Goal: Information Seeking & Learning: Learn about a topic

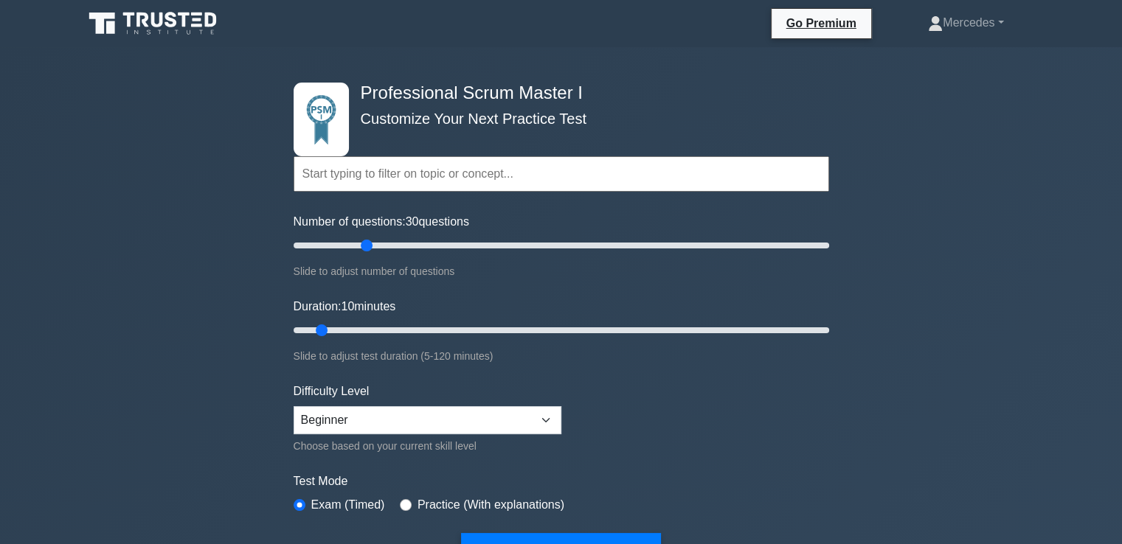
drag, startPoint x: 308, startPoint y: 242, endPoint x: 363, endPoint y: 220, distance: 58.9
type input "30"
click at [363, 237] on input "Number of questions: 30 questions" at bounding box center [562, 246] width 536 height 18
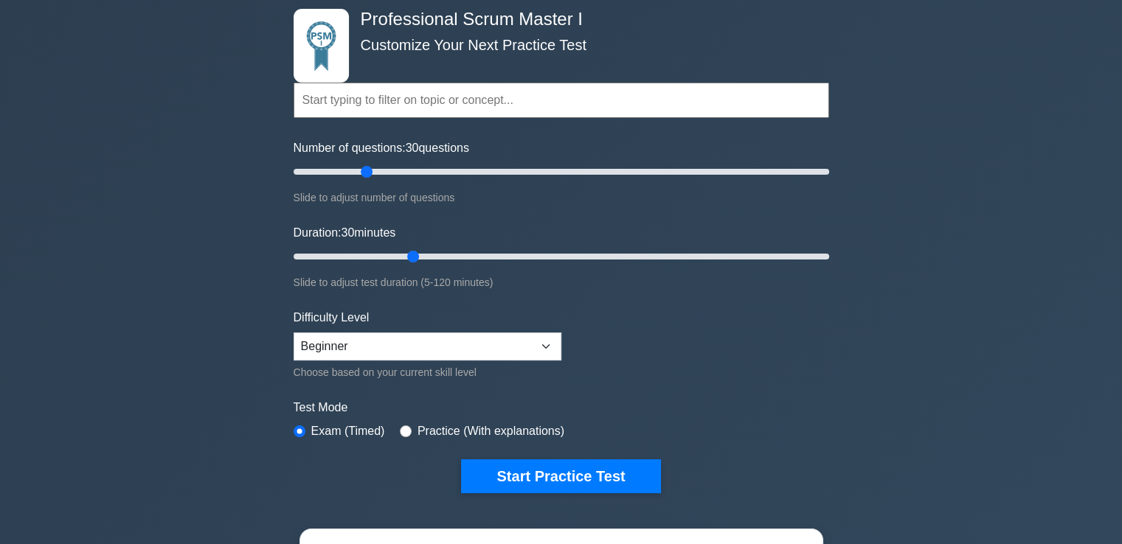
drag, startPoint x: 322, startPoint y: 249, endPoint x: 403, endPoint y: 244, distance: 80.5
type input "30"
click at [403, 248] on input "Duration: 30 minutes" at bounding box center [562, 257] width 536 height 18
click at [403, 339] on select "Beginner Intermediate Expert" at bounding box center [428, 347] width 268 height 28
select select "expert"
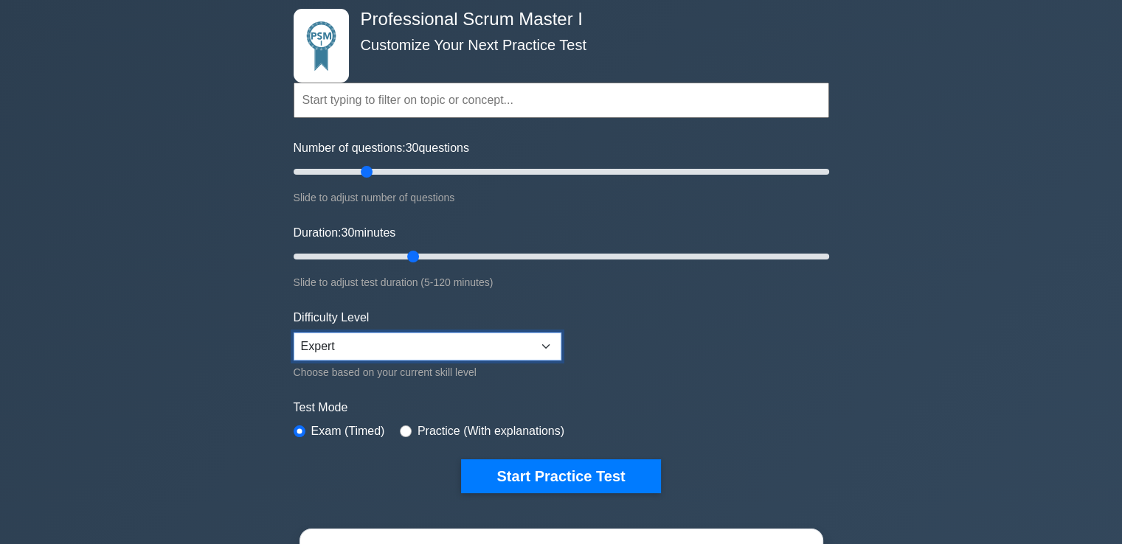
click at [294, 333] on select "Beginner Intermediate Expert" at bounding box center [428, 347] width 268 height 28
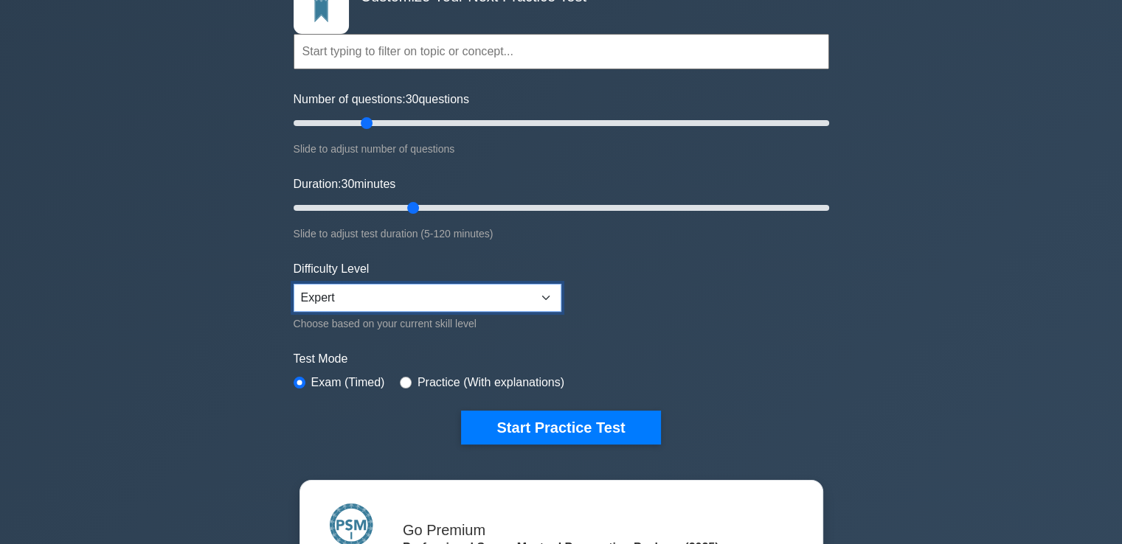
scroll to position [221, 0]
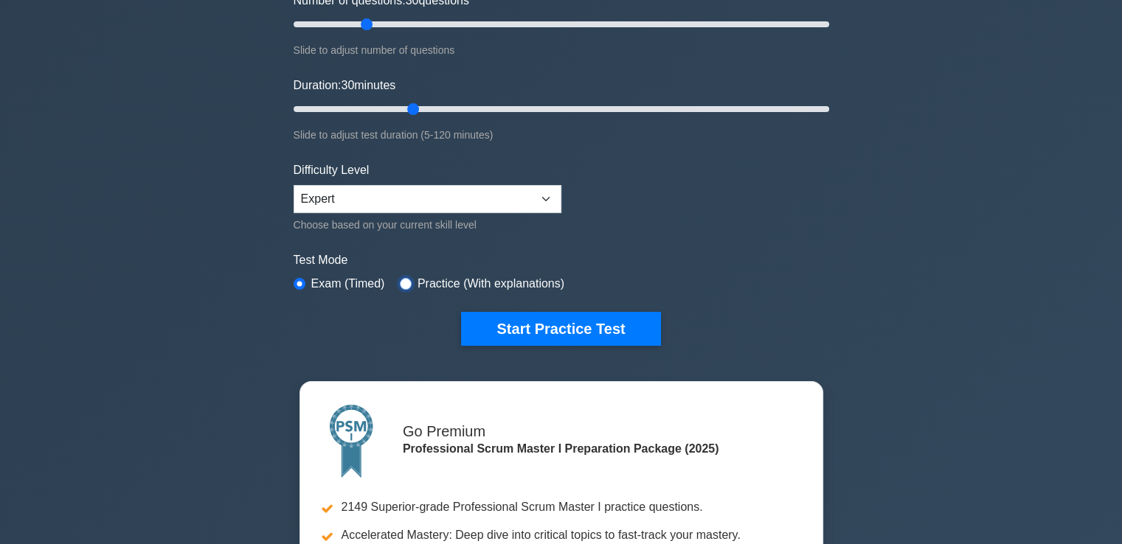
click at [406, 278] on input "radio" at bounding box center [406, 284] width 12 height 12
radio input "true"
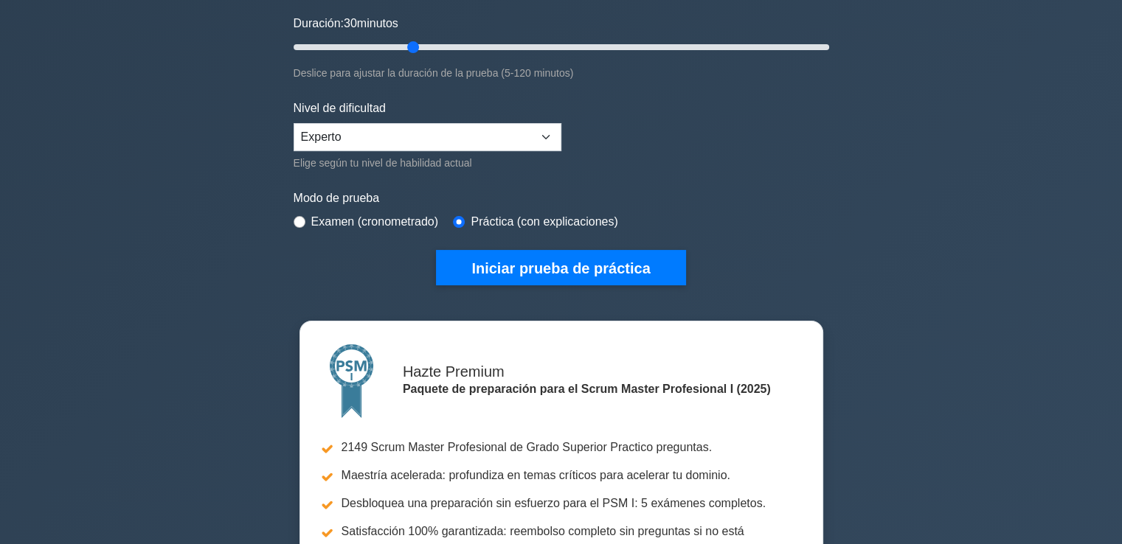
scroll to position [369, 0]
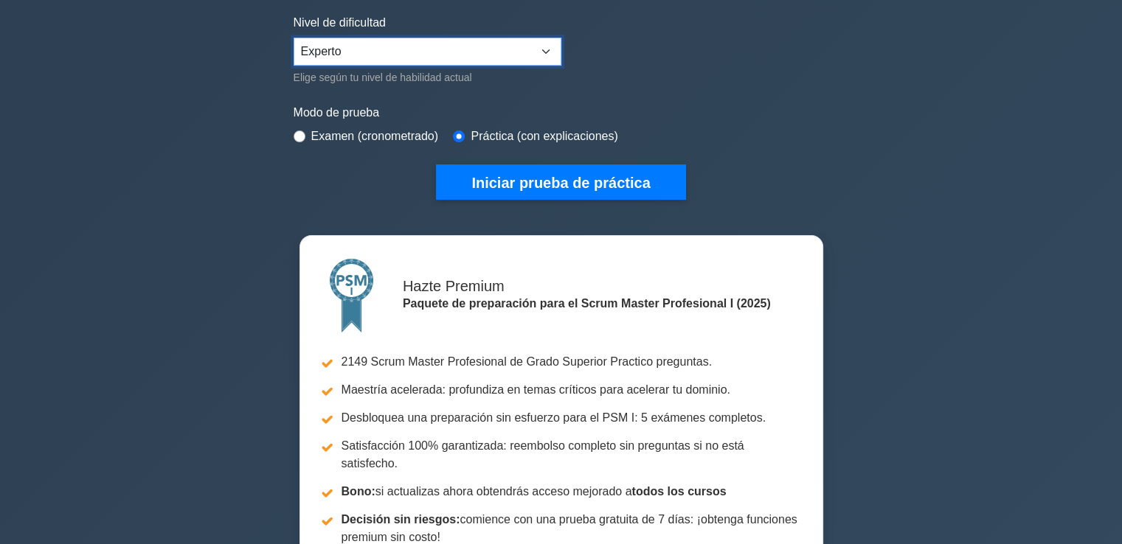
click at [345, 42] on select "Principiante Intermedio Experto" at bounding box center [428, 52] width 268 height 28
select select "intermediate"
click at [294, 38] on select "Principiante Intermedio Experto" at bounding box center [428, 52] width 268 height 28
click at [386, 51] on select "Principiante Intermedio Experto" at bounding box center [428, 52] width 268 height 28
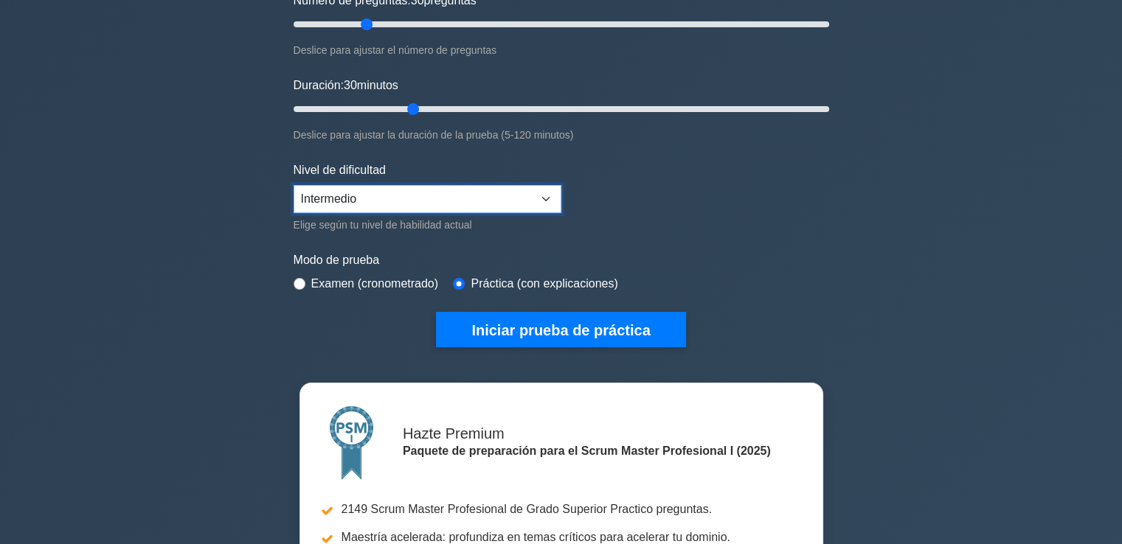
scroll to position [0, 0]
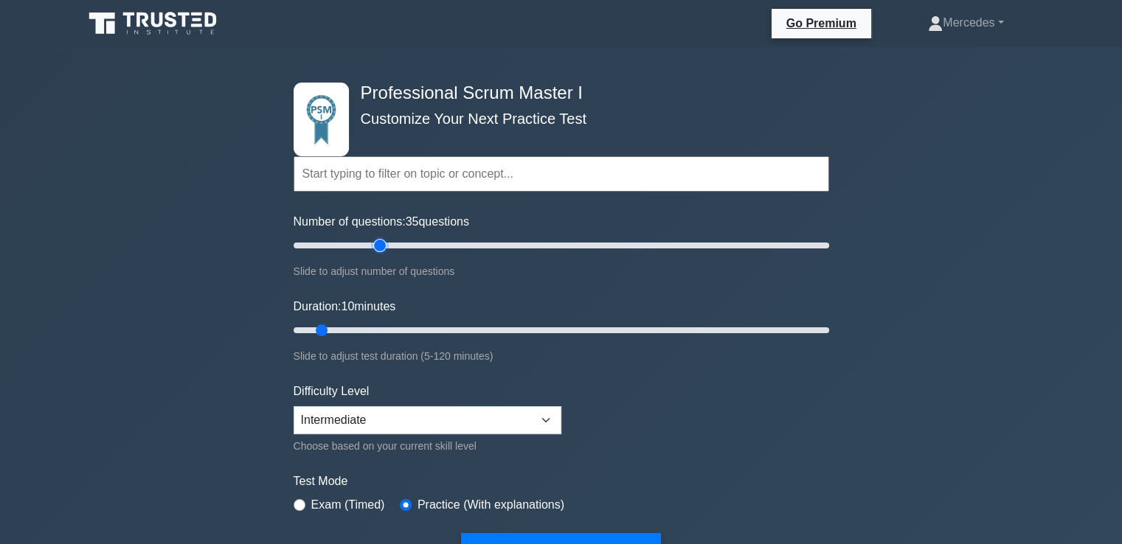
drag, startPoint x: 321, startPoint y: 238, endPoint x: 375, endPoint y: 255, distance: 56.2
click at [375, 255] on input "Number of questions: 35 questions" at bounding box center [562, 246] width 536 height 18
click at [375, 255] on div "Number of questions: 35 questions Slide to adjust number of questions" at bounding box center [562, 246] width 536 height 67
drag, startPoint x: 373, startPoint y: 249, endPoint x: 366, endPoint y: 247, distance: 7.5
type input "30"
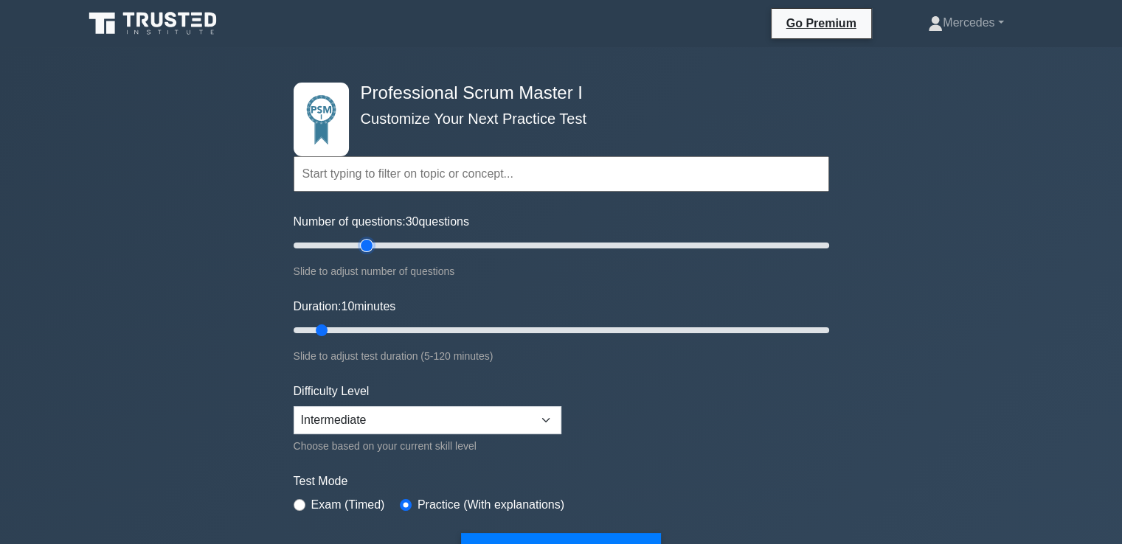
click at [366, 247] on input "Number of questions: 30 questions" at bounding box center [562, 246] width 536 height 18
drag, startPoint x: 309, startPoint y: 321, endPoint x: 411, endPoint y: 325, distance: 101.9
type input "30"
click at [411, 325] on input "Duration: 30 minutes" at bounding box center [562, 331] width 536 height 18
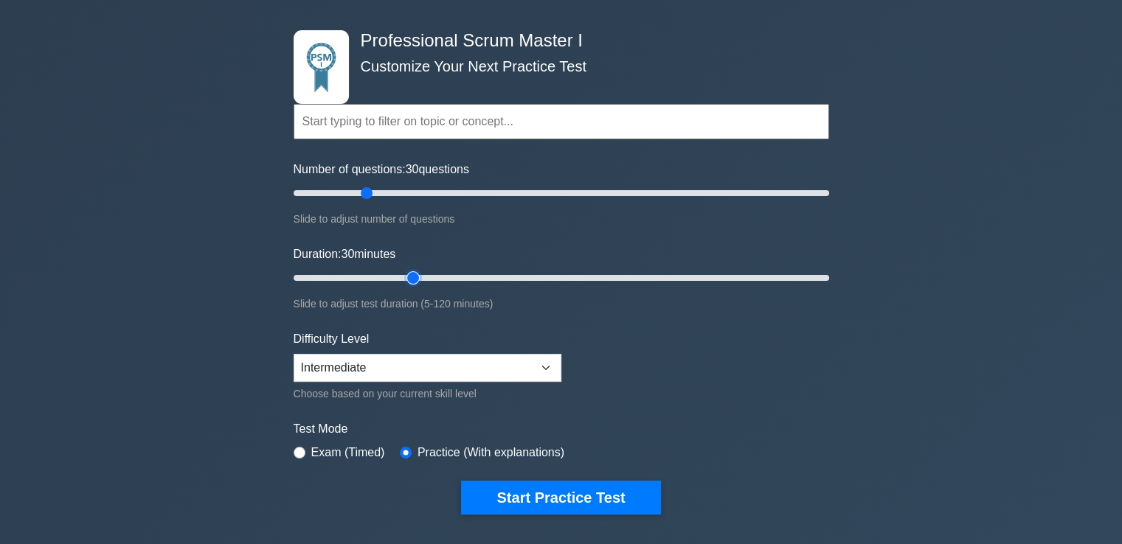
scroll to position [148, 0]
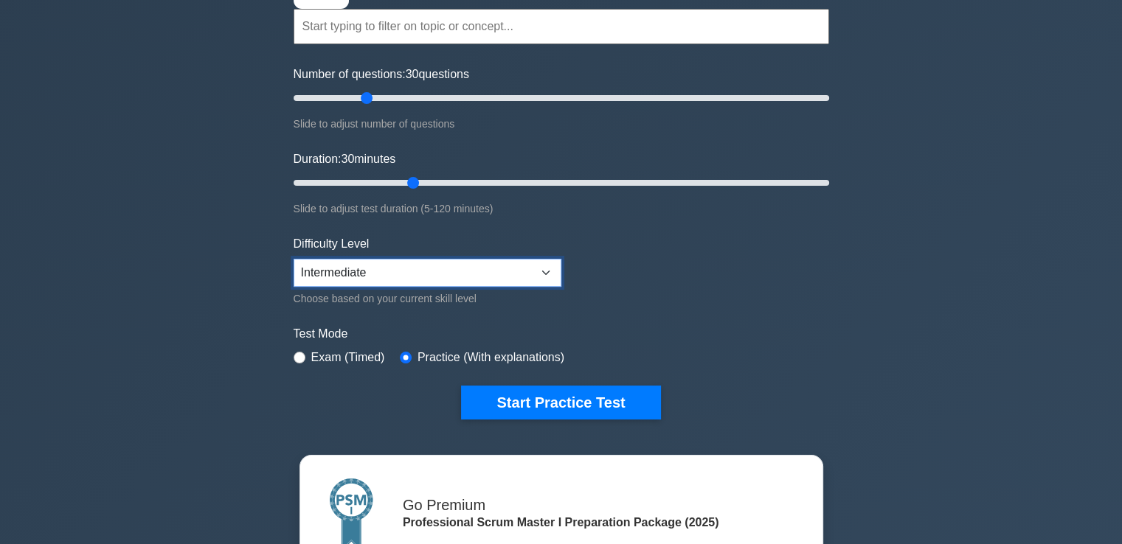
click at [351, 278] on select "Beginner Intermediate Expert" at bounding box center [428, 273] width 268 height 28
click at [294, 259] on select "Beginner Intermediate Expert" at bounding box center [428, 273] width 268 height 28
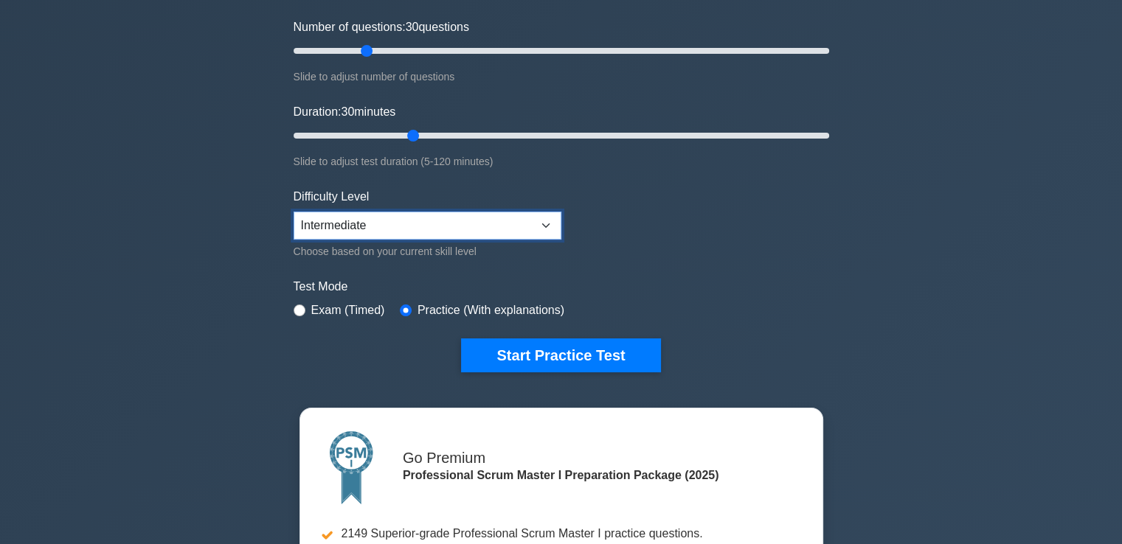
scroll to position [221, 0]
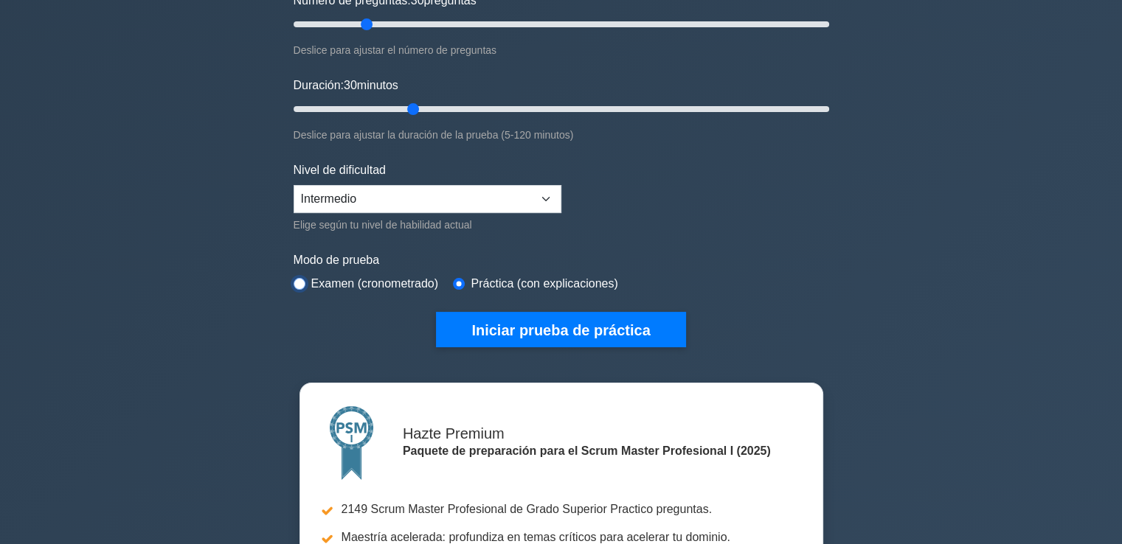
click at [304, 278] on input "radio" at bounding box center [300, 284] width 12 height 12
radio input "true"
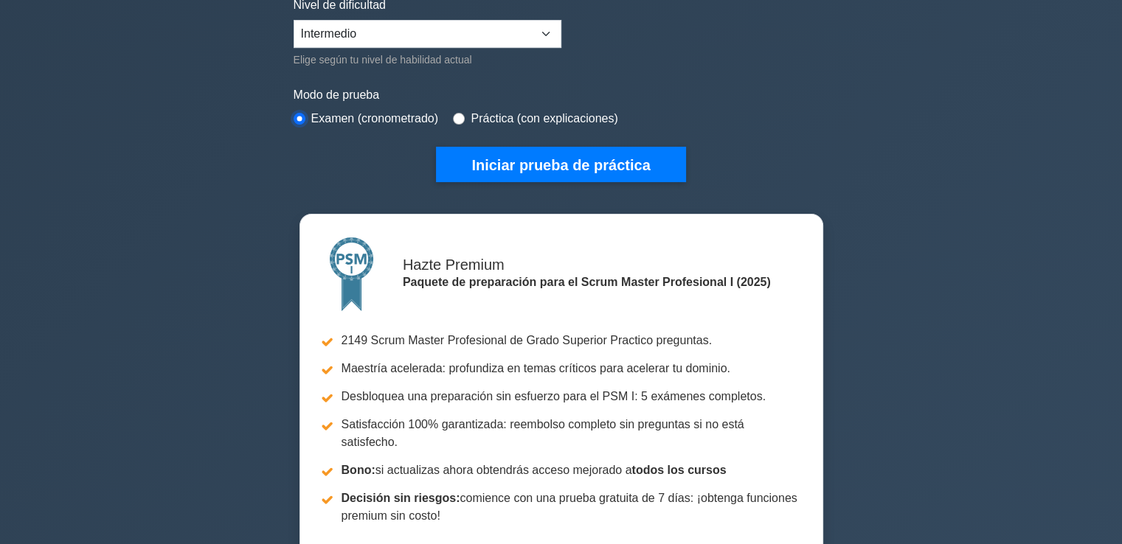
scroll to position [295, 0]
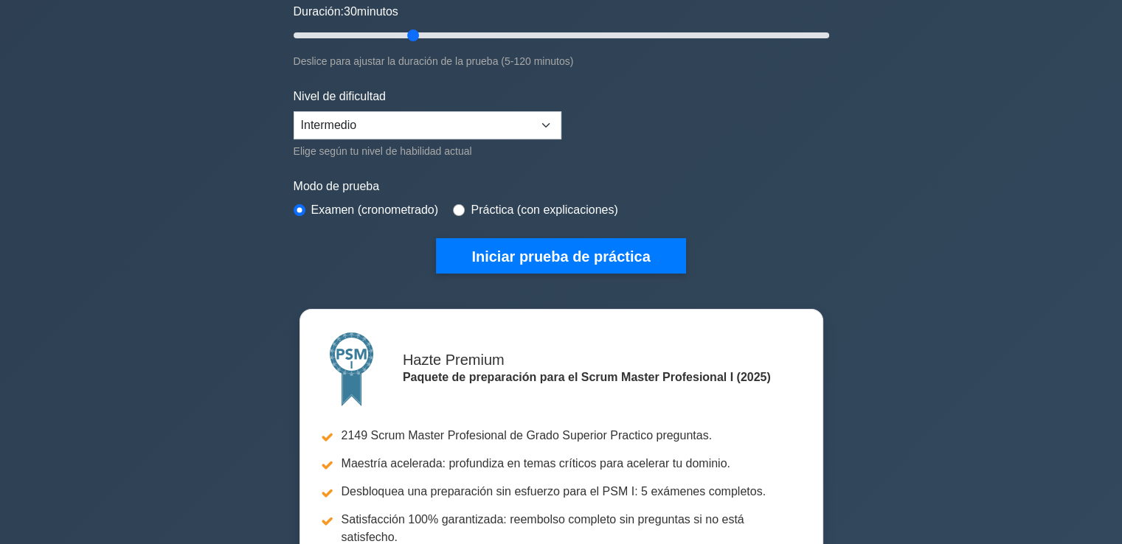
click at [475, 206] on font "Práctica (con explicaciones)" at bounding box center [544, 210] width 147 height 13
click at [466, 203] on div "Práctica (con explicaciones)" at bounding box center [535, 210] width 165 height 18
click at [456, 214] on div "Práctica (con explicaciones)" at bounding box center [535, 210] width 165 height 18
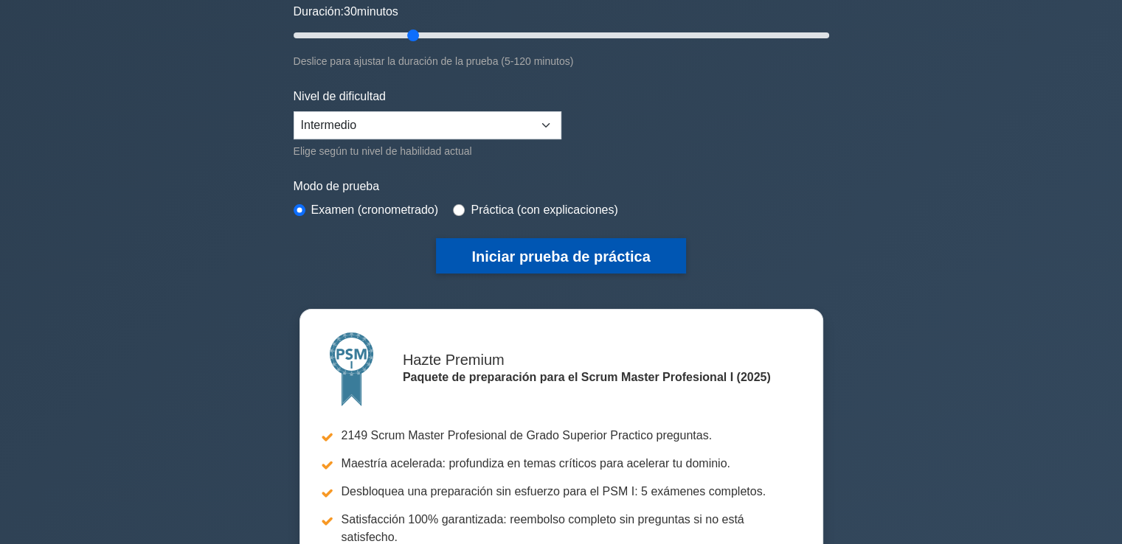
click at [539, 254] on font "Iniciar prueba de práctica" at bounding box center [560, 257] width 179 height 16
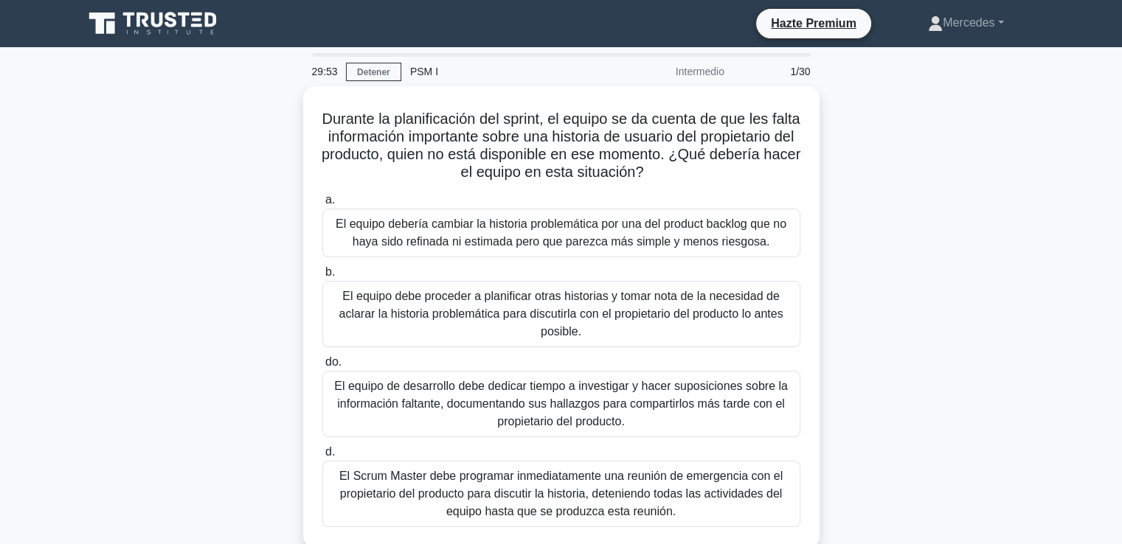
click at [889, 207] on div "Durante la planificación del sprint, el equipo se da cuenta de que les falta in…" at bounding box center [562, 325] width 974 height 479
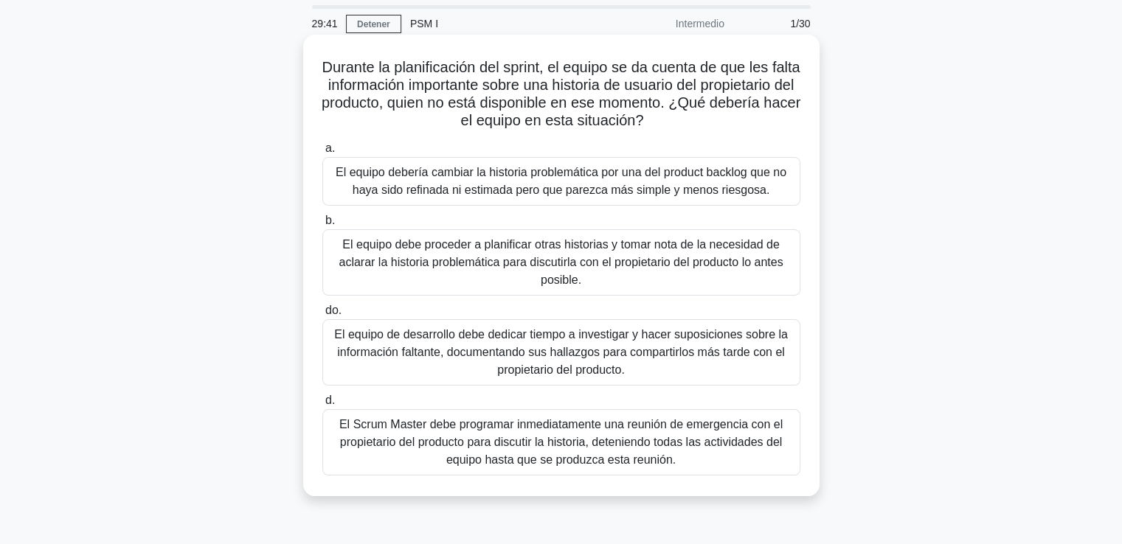
scroll to position [74, 0]
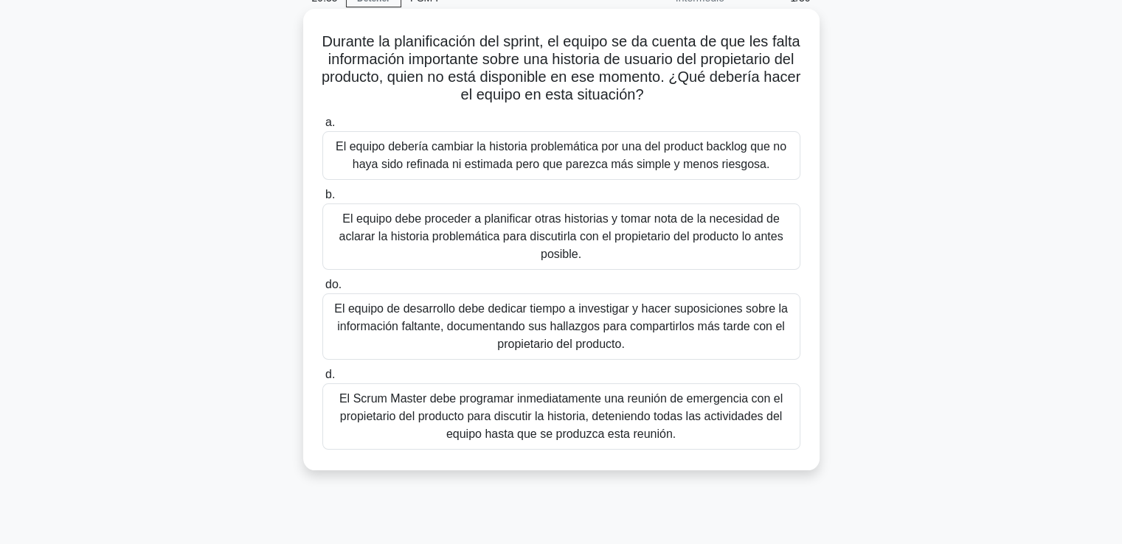
click at [647, 418] on font "El Scrum Master debe programar inmediatamente una reunión de emergencia con el …" at bounding box center [560, 416] width 443 height 48
click at [322, 380] on input "d. El Scrum Master debe programar inmediatamente una reunión de emergencia con …" at bounding box center [322, 375] width 0 height 10
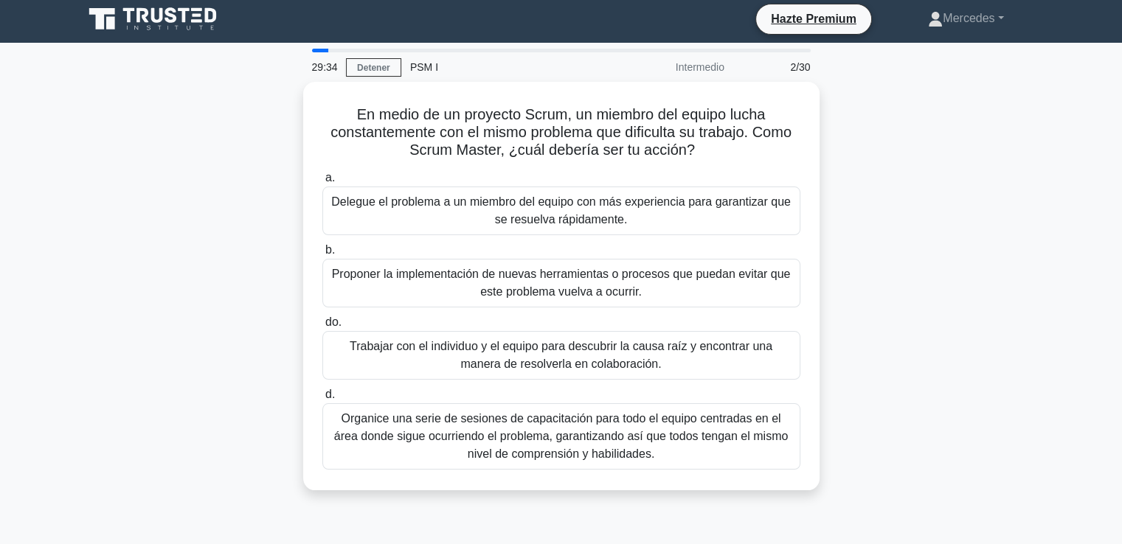
scroll to position [0, 0]
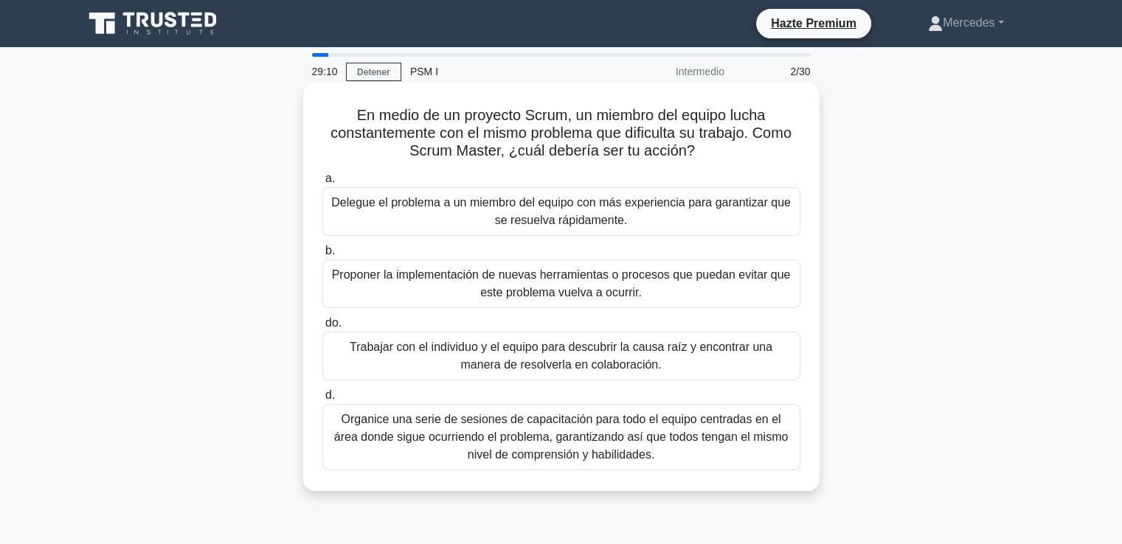
click at [530, 431] on font "Organice una serie de sesiones de capacitación para todo el equipo centradas en…" at bounding box center [561, 437] width 454 height 48
click at [322, 401] on input "d. Organice una serie de sesiones de capacitación para todo el equipo centradas…" at bounding box center [322, 396] width 0 height 10
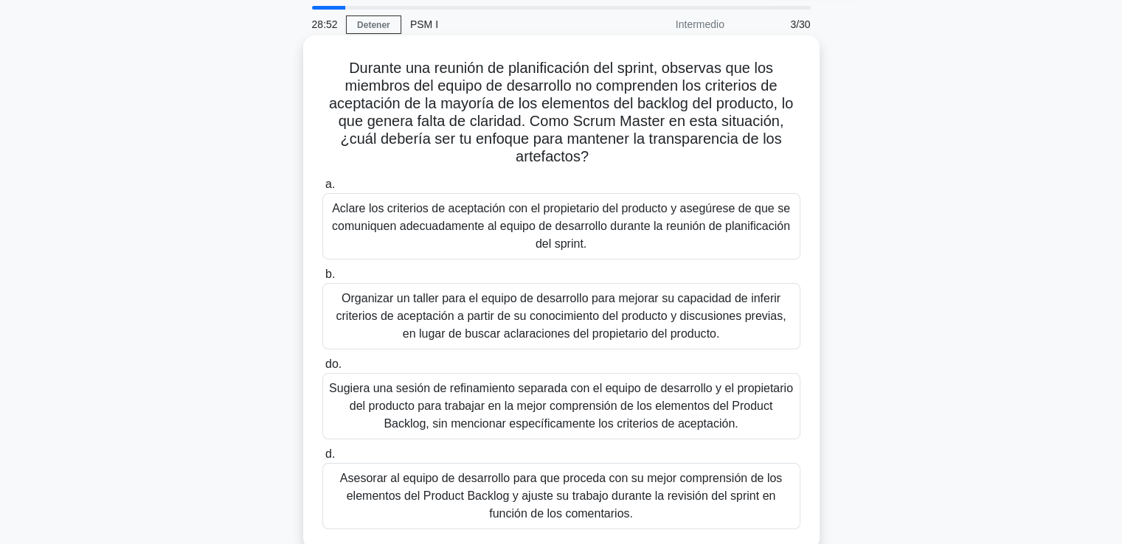
scroll to position [74, 0]
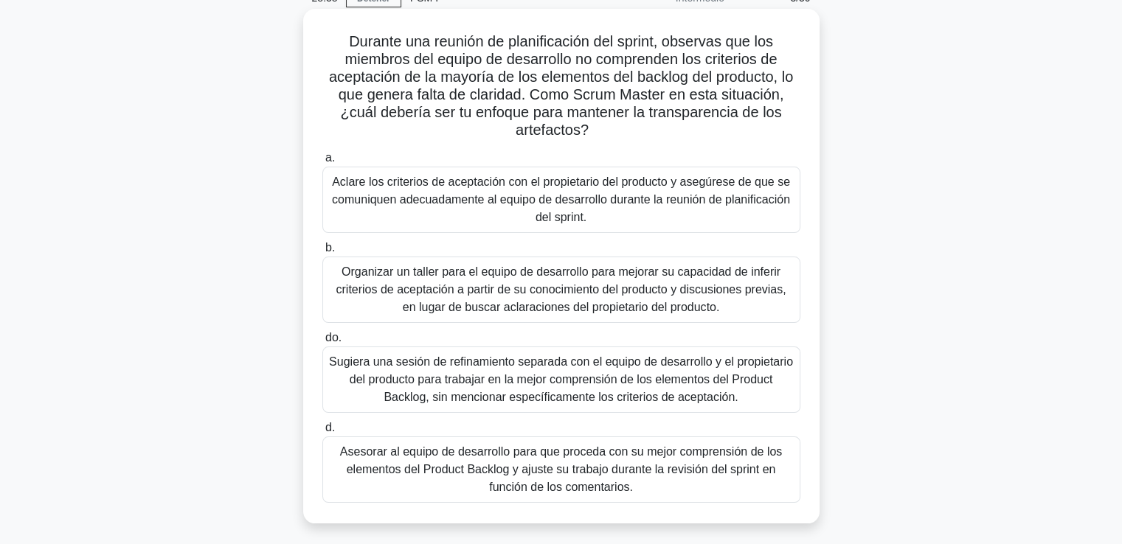
click at [475, 375] on font "Sugiera una sesión de refinamiento separada con el equipo de desarrollo y el pr…" at bounding box center [561, 380] width 464 height 48
click at [322, 343] on input "do. Sugiera una sesión de refinamiento separada con el equipo de desarrollo y e…" at bounding box center [322, 338] width 0 height 10
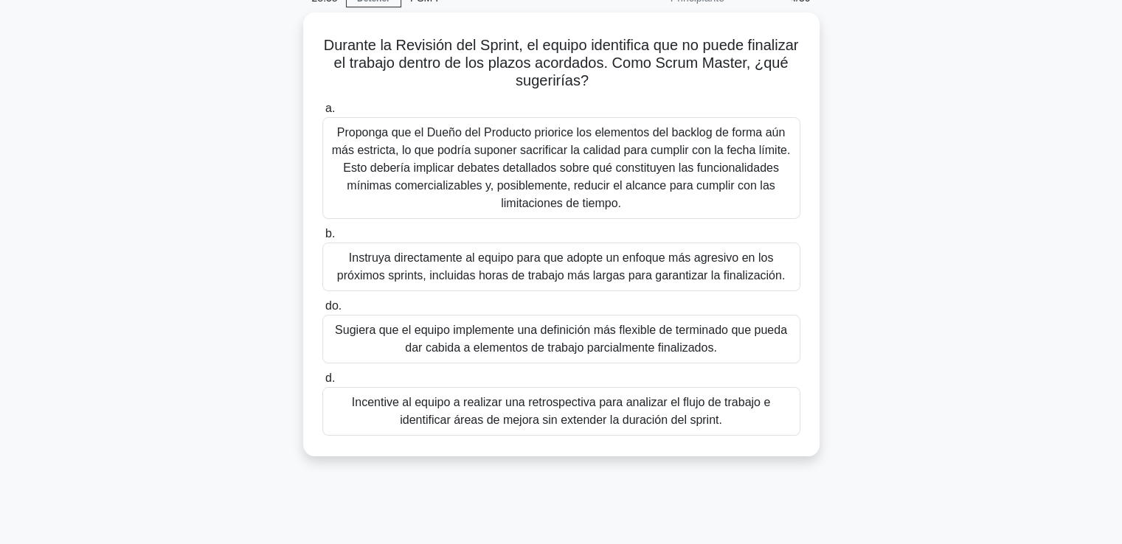
scroll to position [0, 0]
